Goal: Navigation & Orientation: Find specific page/section

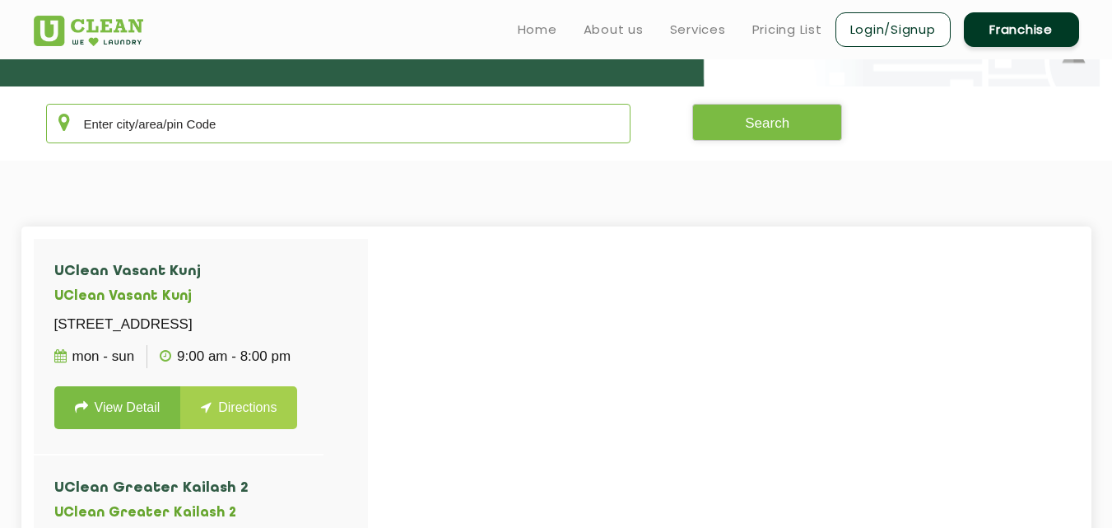
scroll to position [291, 0]
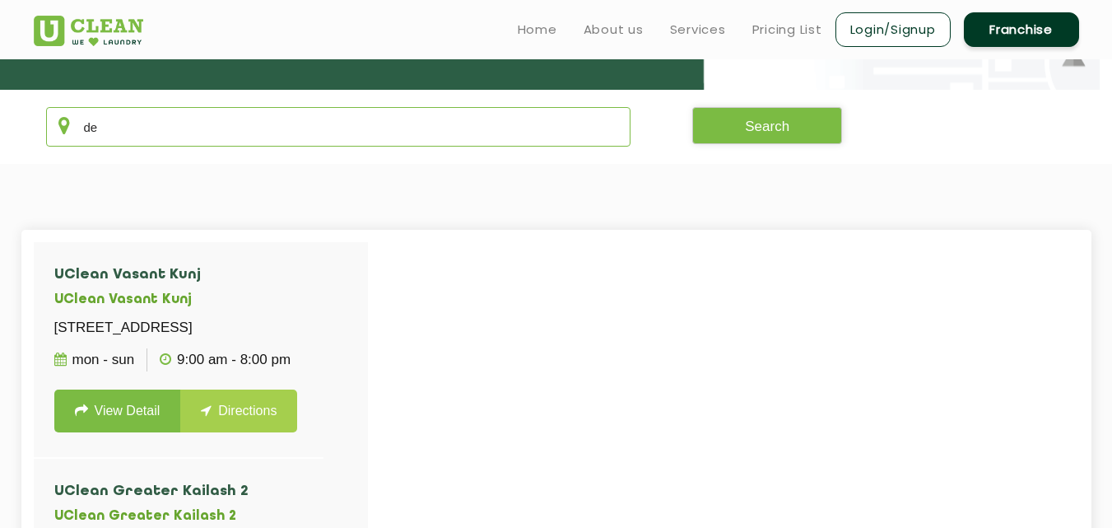
type input "d"
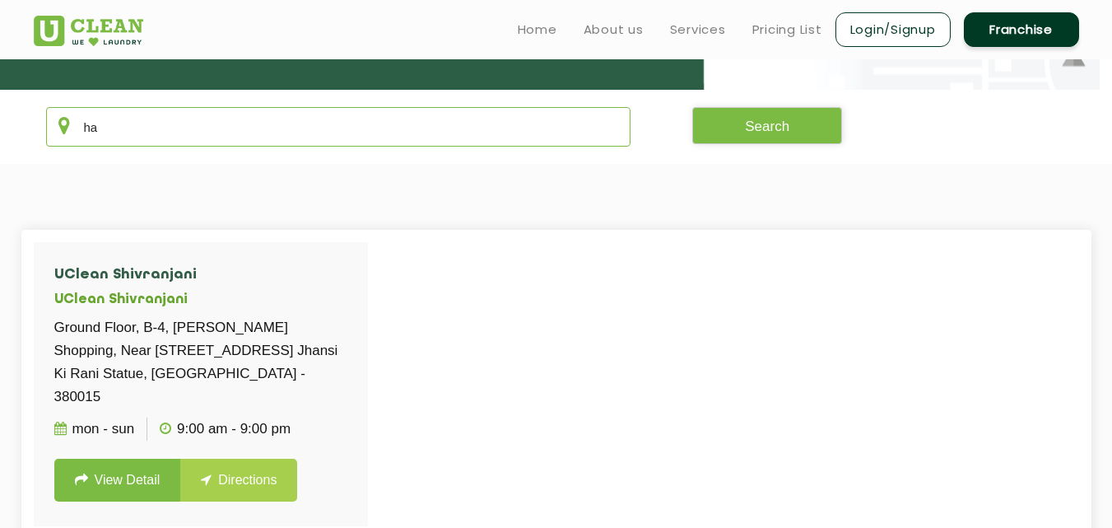
type input "h"
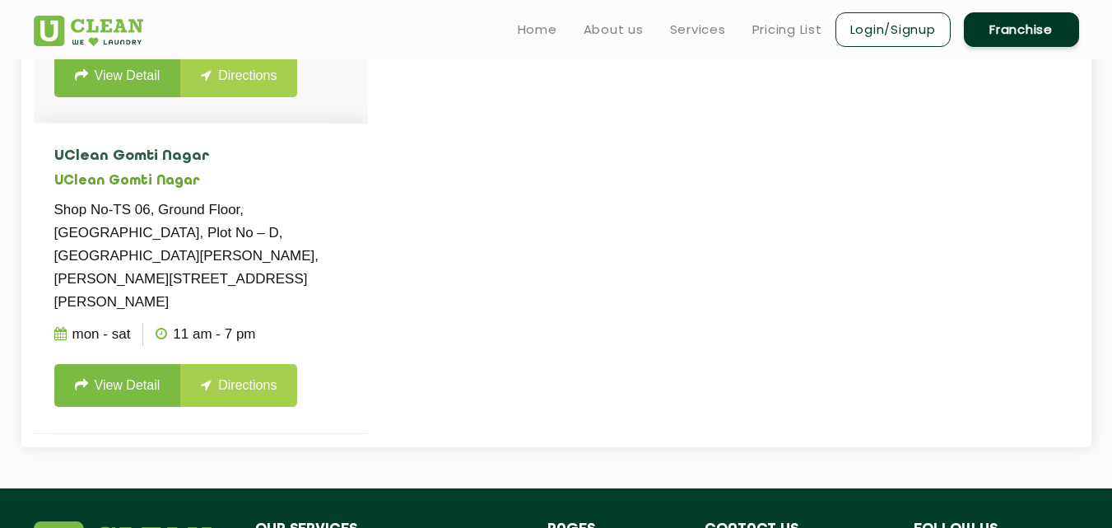
scroll to position [620, 0]
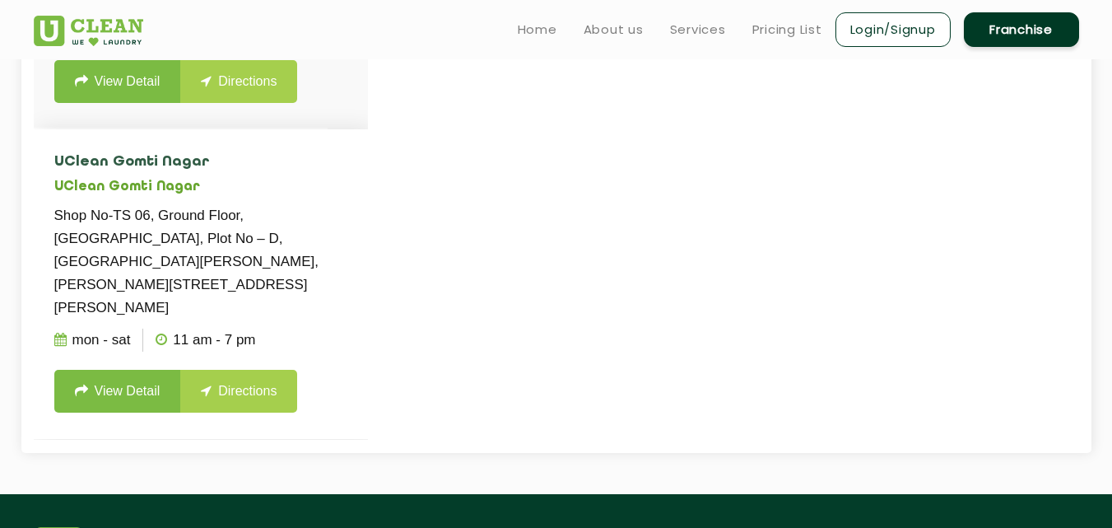
click at [319, 202] on li "[GEOGRAPHIC_DATA] Shop No-TS 06, Ground Floor, [GEOGRAPHIC_DATA], Plot No – D, …" at bounding box center [201, 283] width 334 height 309
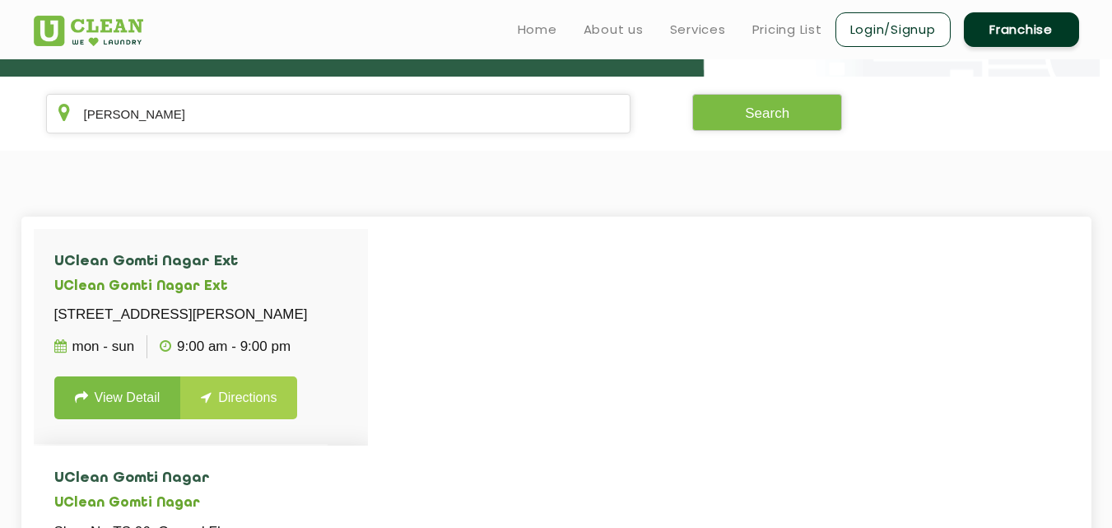
scroll to position [286, 0]
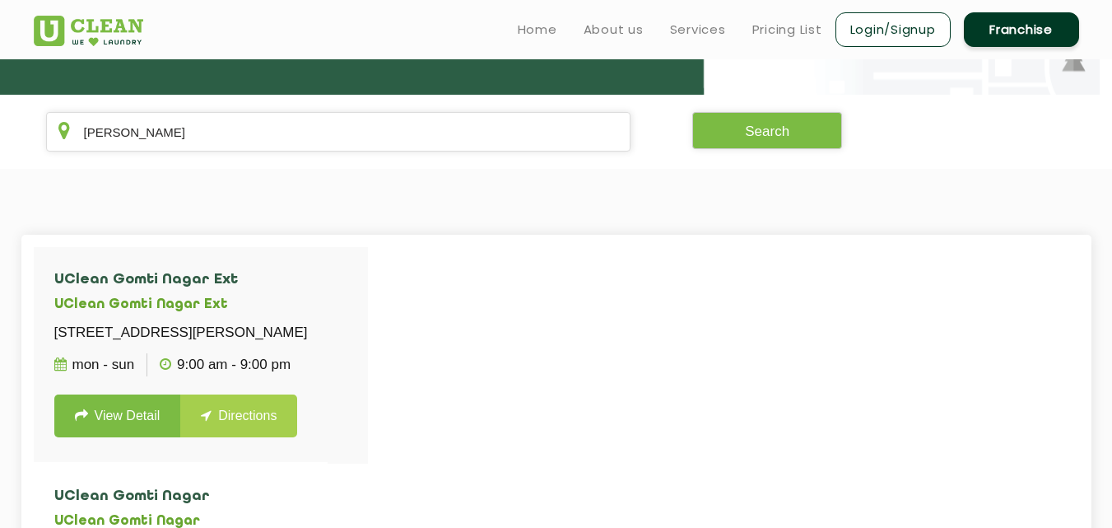
click at [333, 154] on section "[PERSON_NAME] Search" at bounding box center [556, 132] width 1112 height 74
click at [339, 139] on input "[PERSON_NAME]" at bounding box center [338, 132] width 585 height 40
type input "g"
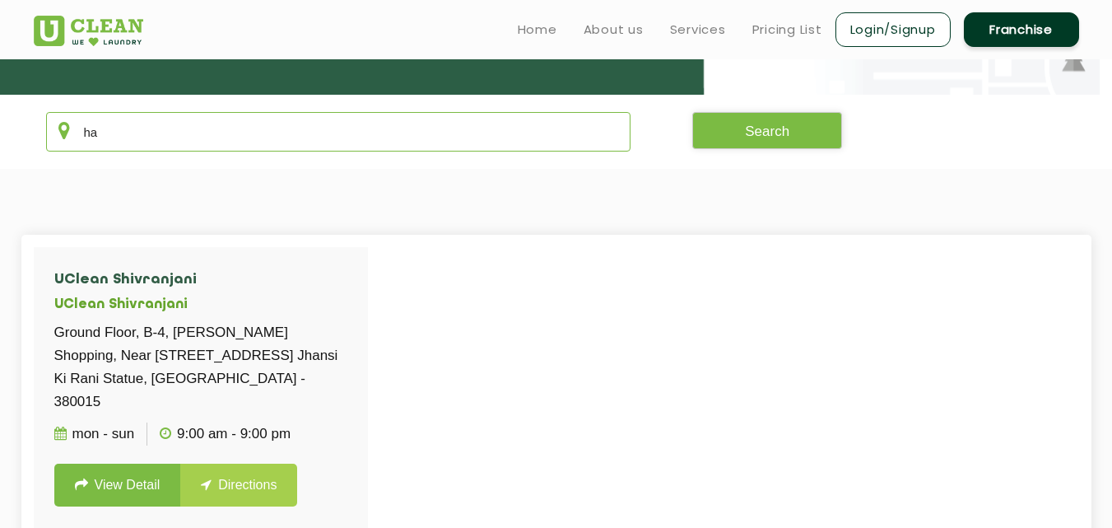
type input "h"
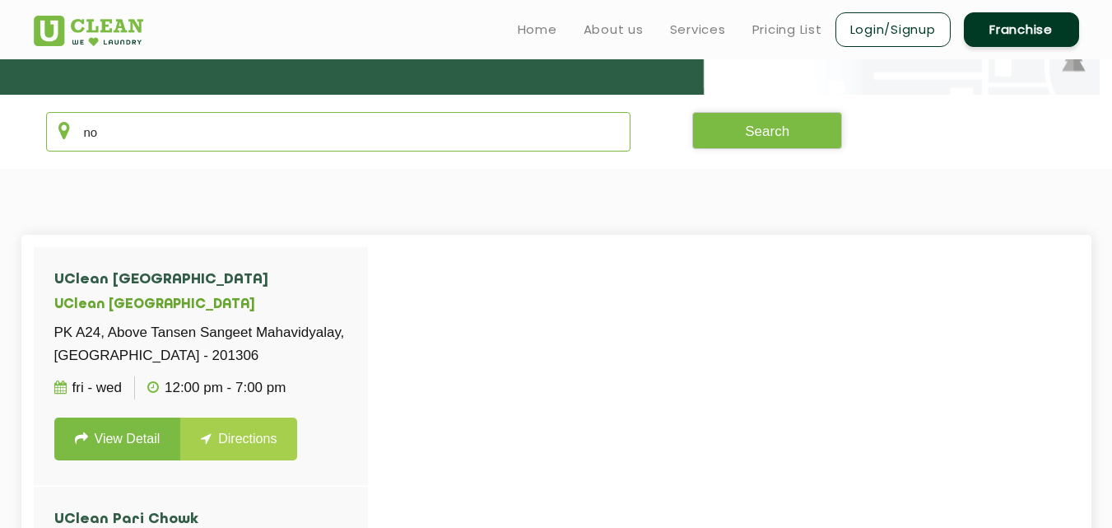
type input "n"
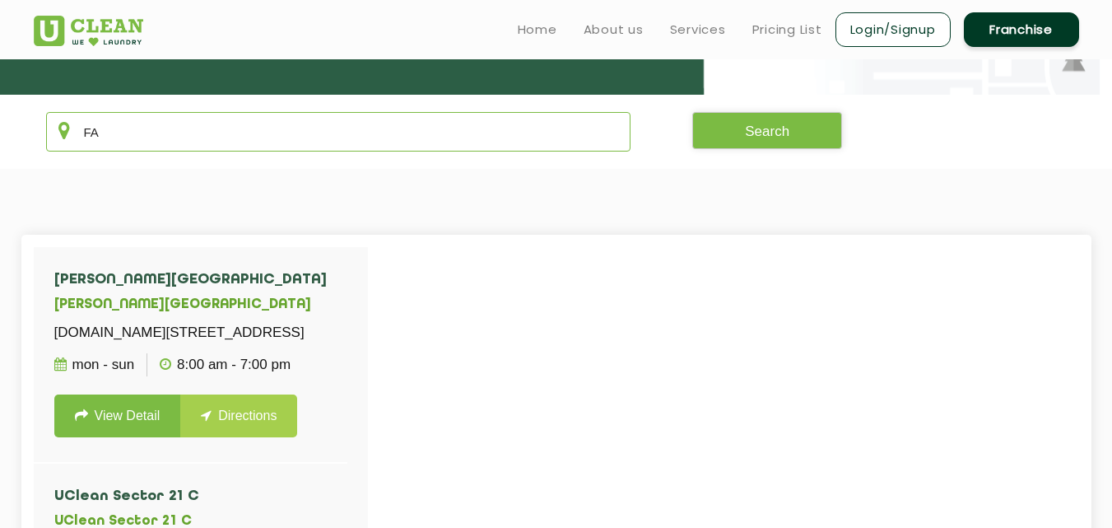
type input "F"
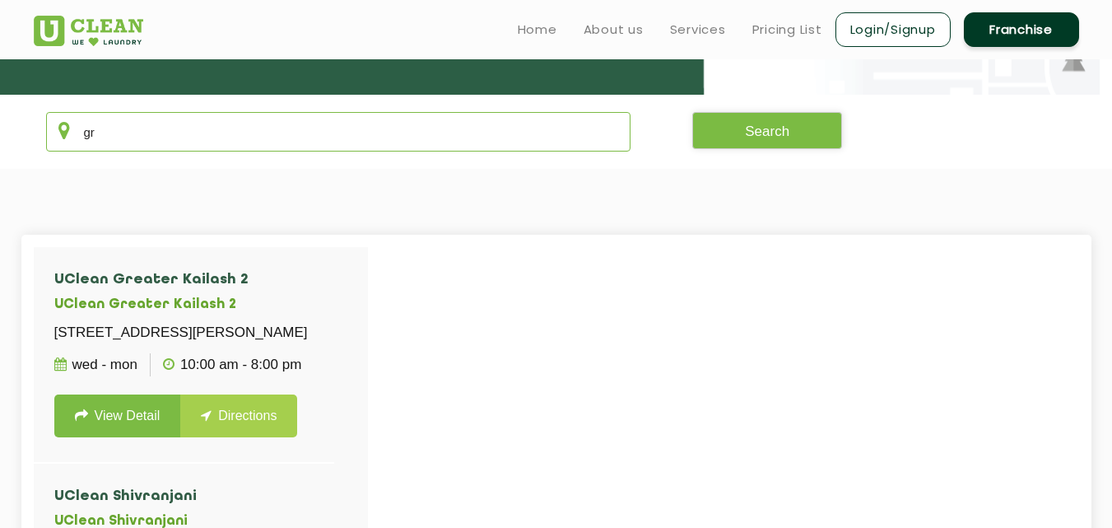
type input "g"
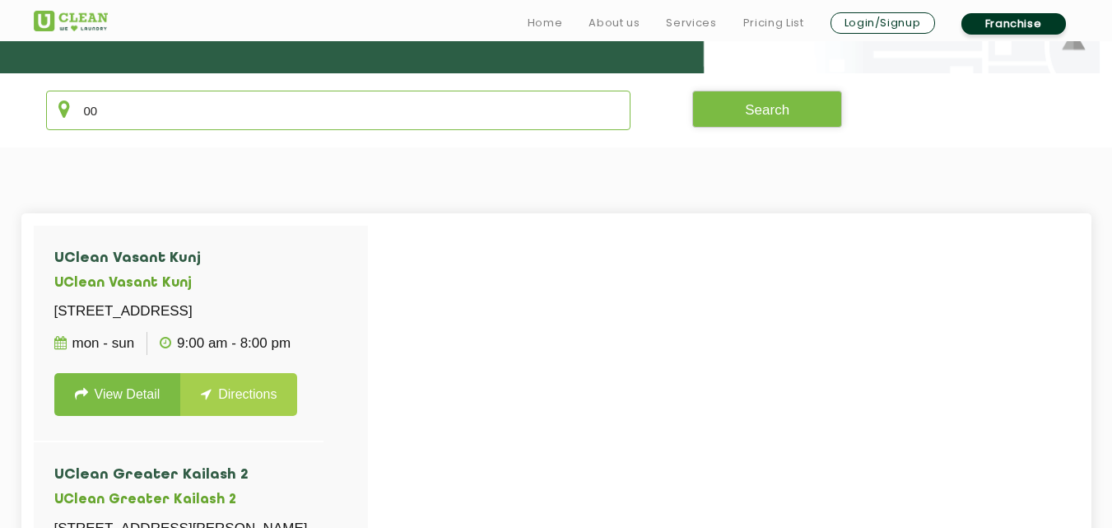
scroll to position [324, 0]
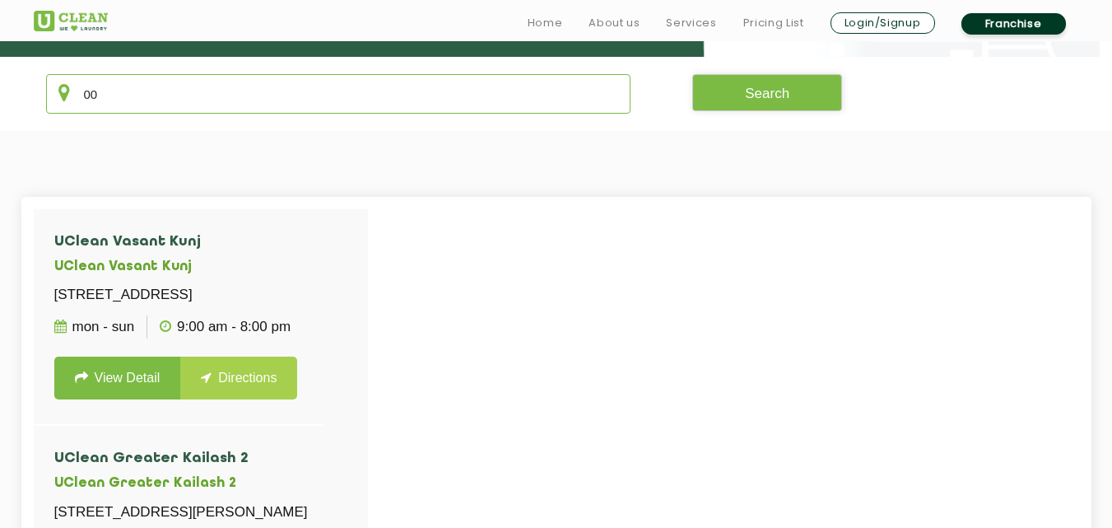
type input "0"
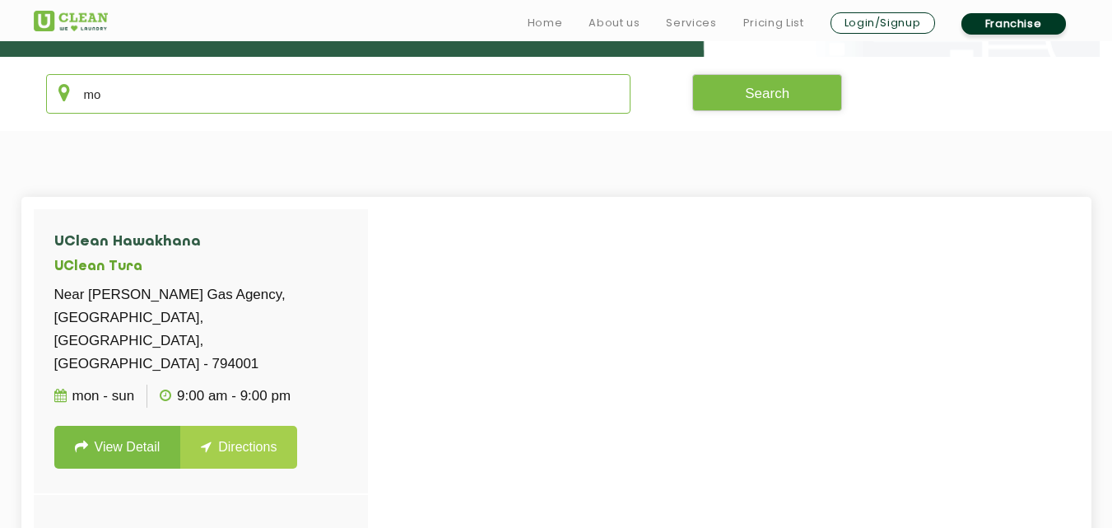
type input "m"
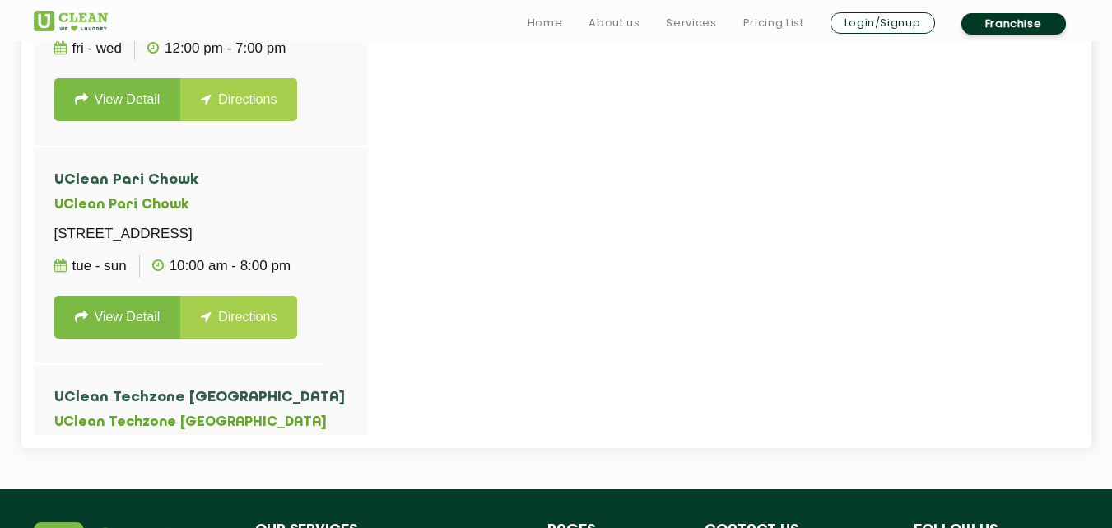
scroll to position [653, 0]
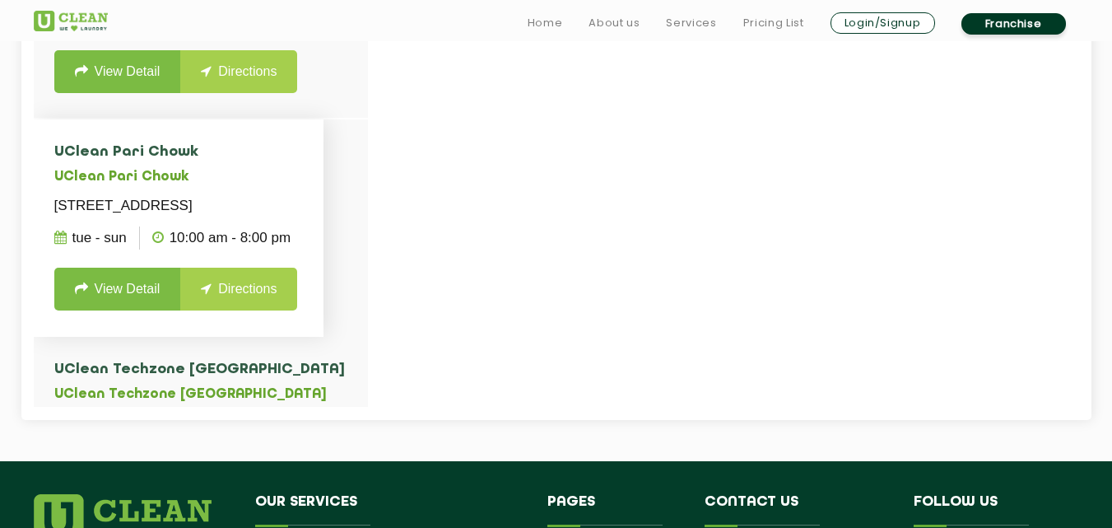
click at [323, 189] on li "UClean Pari Chowk UClean Pari Chowk [STREET_ADDRESS] Tue - Sun 10:00 AM - 8:00 …" at bounding box center [179, 227] width 291 height 217
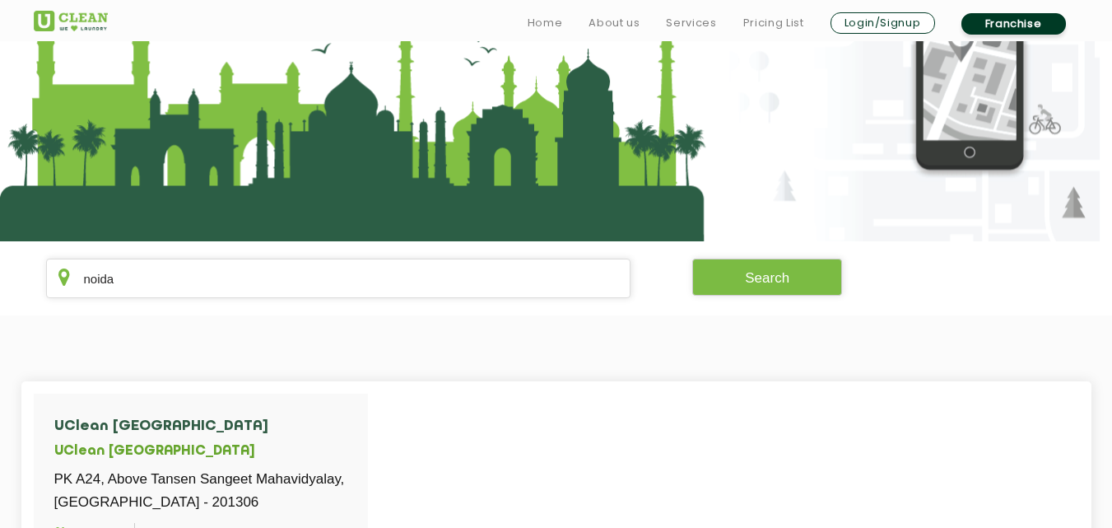
scroll to position [148, 0]
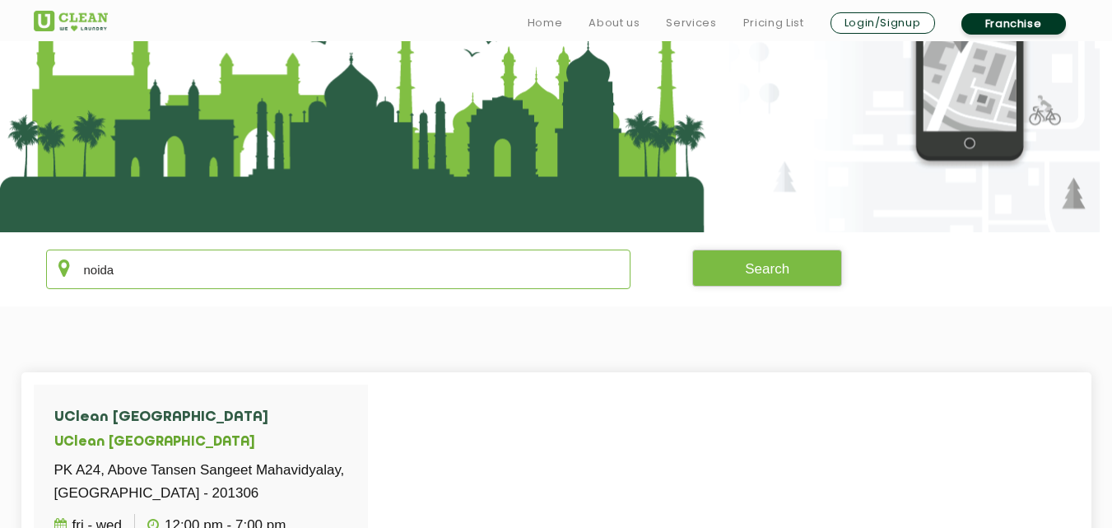
click at [222, 275] on input "noida" at bounding box center [338, 269] width 585 height 40
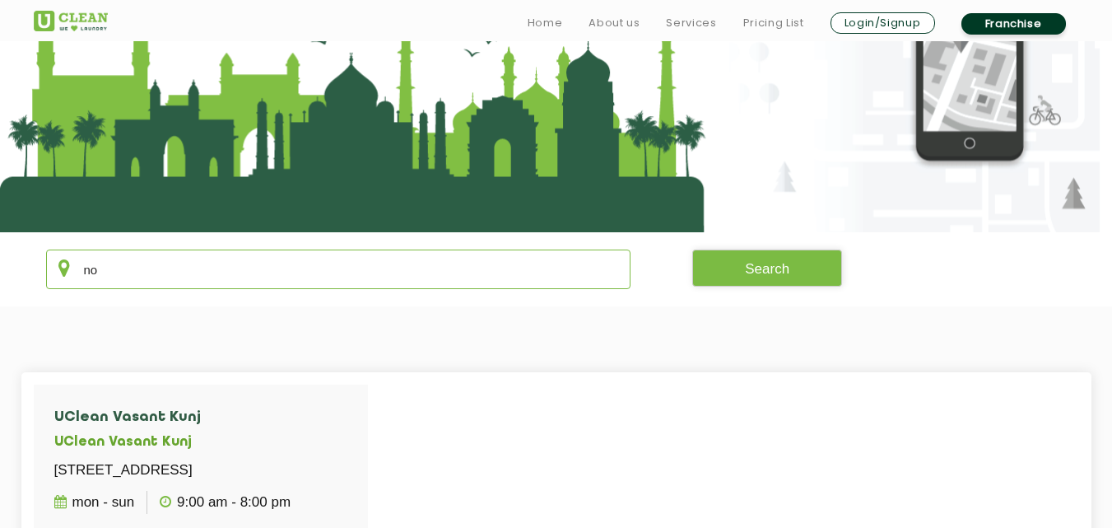
type input "n"
